Goal: Information Seeking & Learning: Learn about a topic

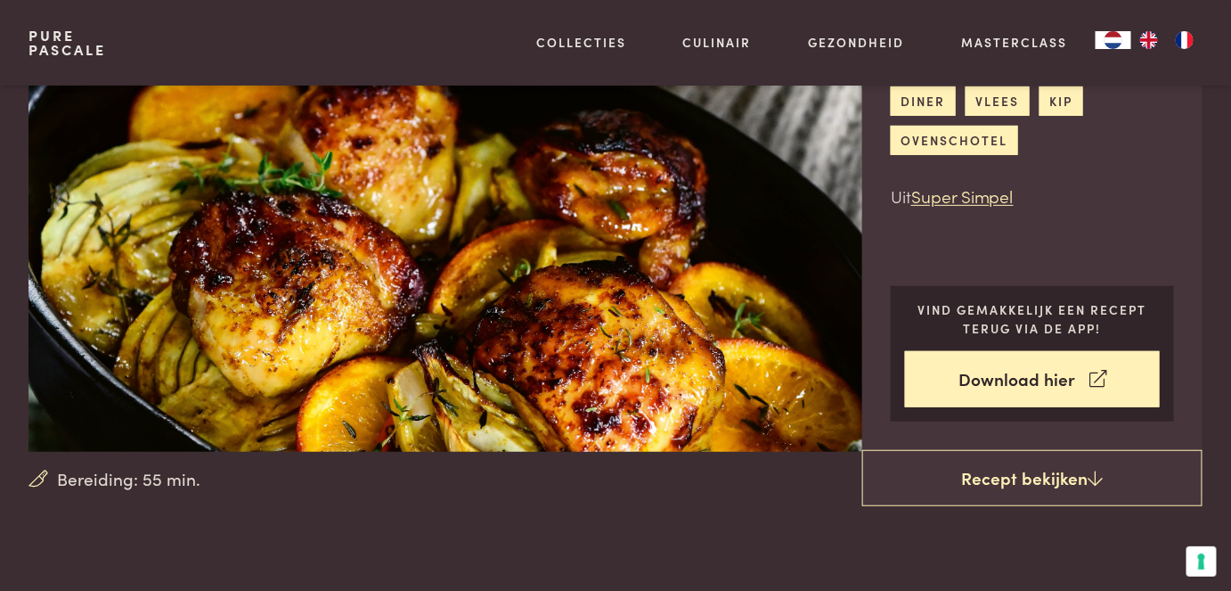
scroll to position [161, 0]
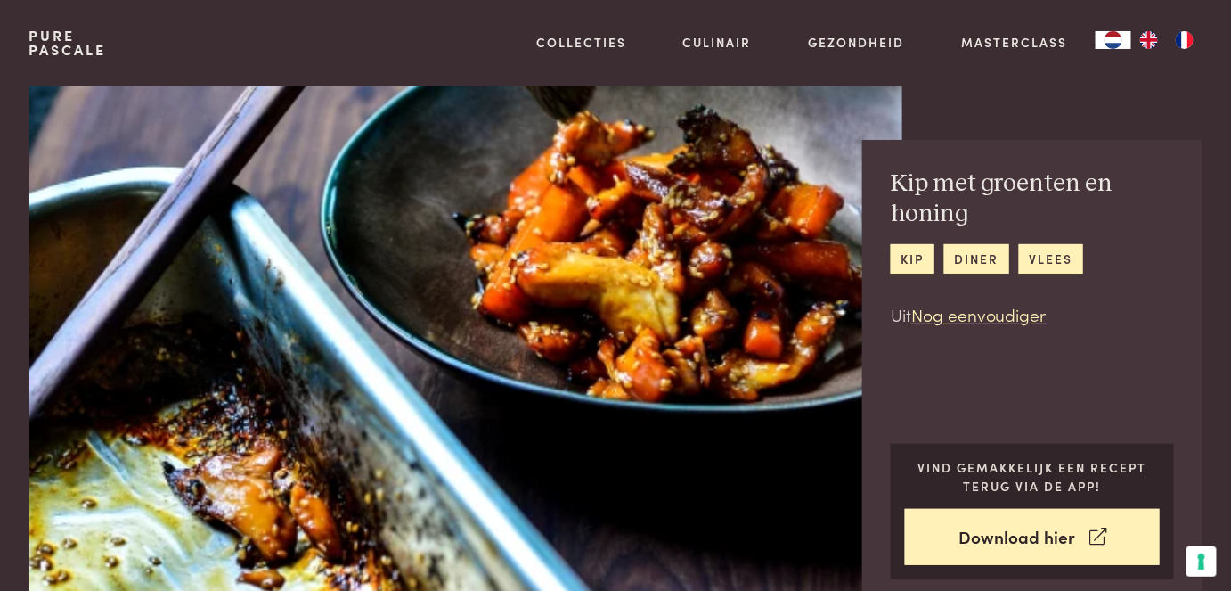
click at [1115, 187] on h2 "Kip met groenten en honing" at bounding box center [1032, 198] width 283 height 61
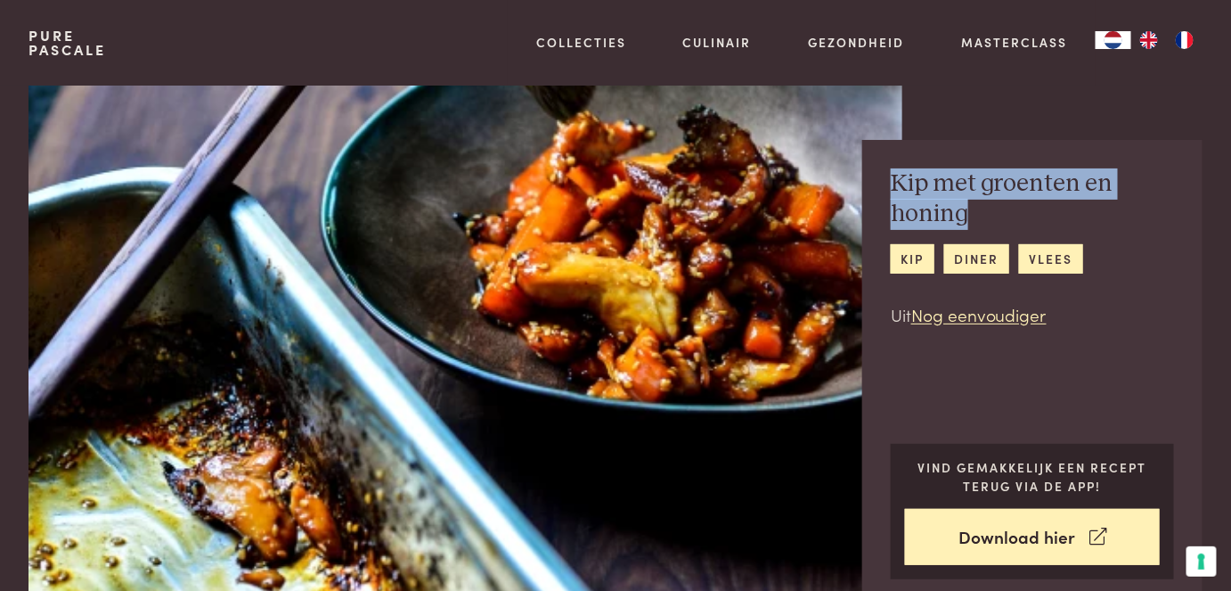
drag, startPoint x: 890, startPoint y: 184, endPoint x: 964, endPoint y: 212, distance: 79.3
click at [964, 212] on div "Kip met groenten en honing kip diner vlees Uit Nog eenvoudiger Vind gemakkelijk…" at bounding box center [1032, 374] width 340 height 468
copy h2 "Kip met groenten en honing"
